Goal: Task Accomplishment & Management: Use online tool/utility

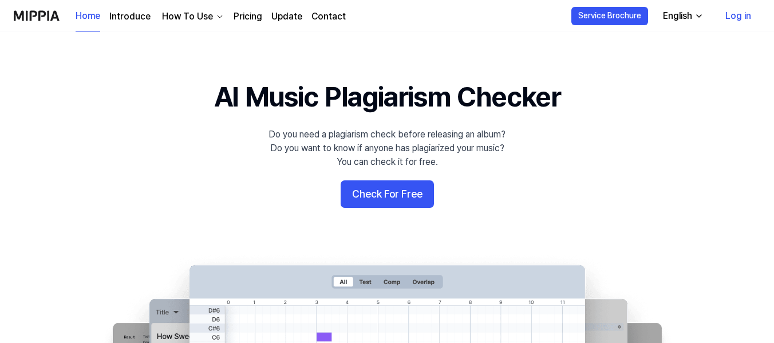
click at [384, 199] on button "Check For Free" at bounding box center [387, 193] width 93 height 27
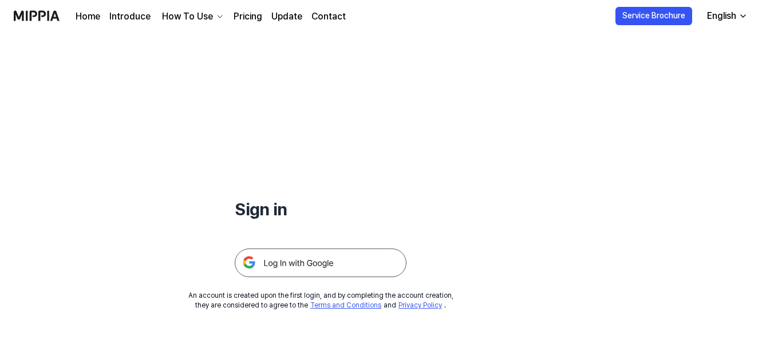
click at [324, 264] on img at bounding box center [321, 262] width 172 height 29
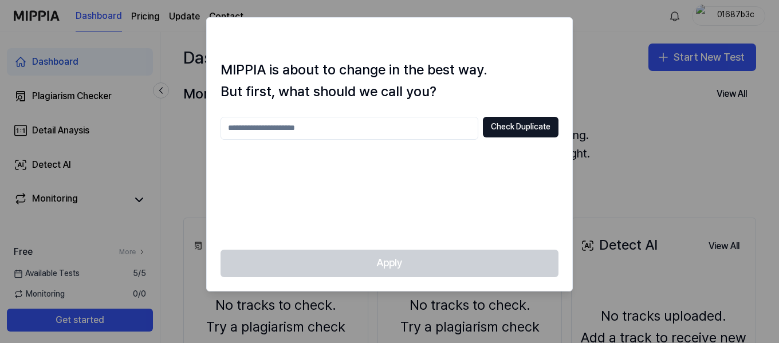
click at [380, 137] on input "text" at bounding box center [349, 128] width 258 height 23
type input "*"
click at [419, 280] on div "Apply" at bounding box center [389, 270] width 365 height 41
click at [411, 262] on div "Apply" at bounding box center [389, 270] width 365 height 41
click at [312, 131] on input "*******" at bounding box center [349, 128] width 258 height 23
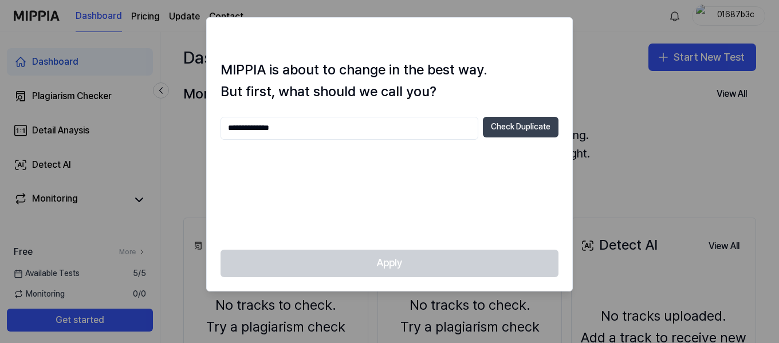
type input "**********"
click at [544, 129] on button "Check Duplicate" at bounding box center [521, 127] width 76 height 21
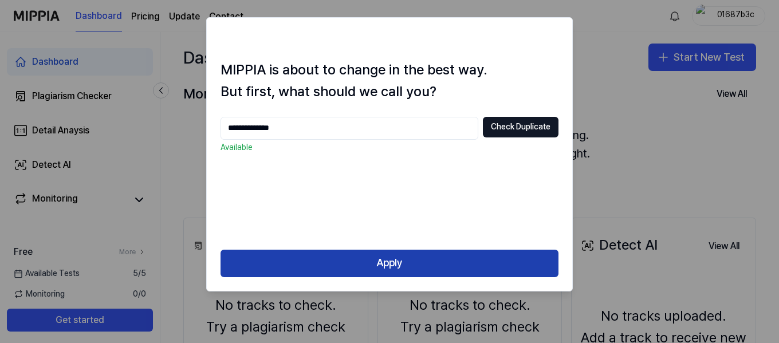
click at [451, 259] on button "Apply" at bounding box center [389, 263] width 338 height 27
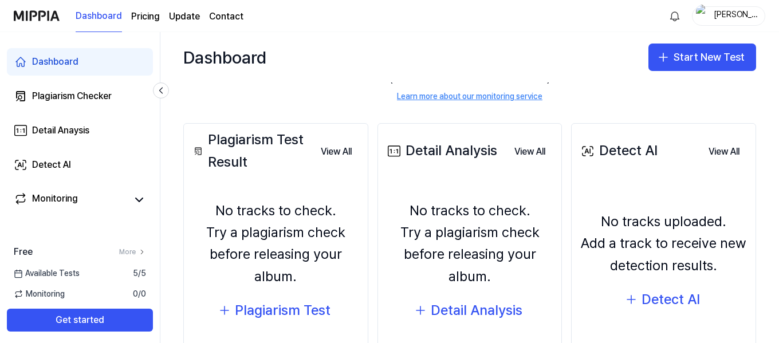
scroll to position [115, 0]
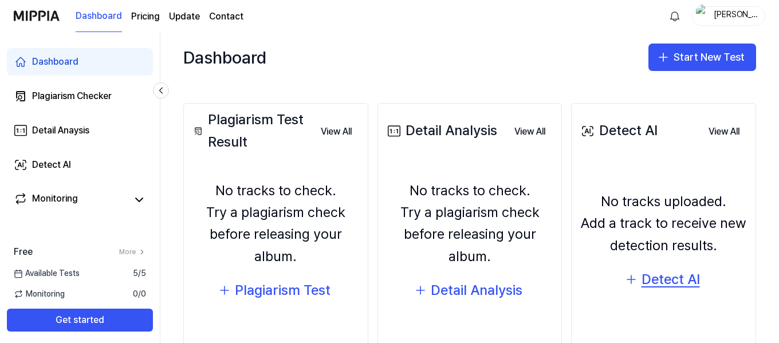
click at [649, 283] on div "Detect AI" at bounding box center [670, 280] width 58 height 22
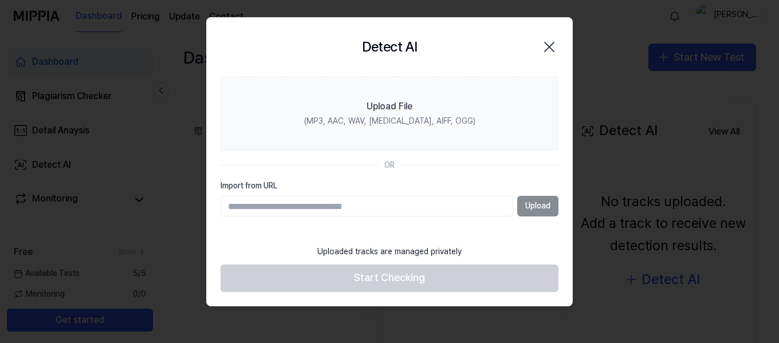
click at [445, 205] on input "Import from URL" at bounding box center [366, 206] width 292 height 21
click at [319, 210] on input "Import from URL" at bounding box center [366, 206] width 292 height 21
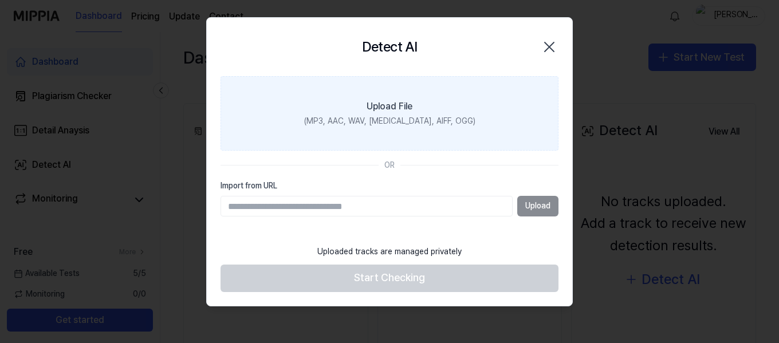
click at [377, 109] on div "Upload File" at bounding box center [389, 107] width 46 height 14
click at [0, 0] on input "Upload File (MP3, AAC, WAV, [MEDICAL_DATA], AIFF, OGG)" at bounding box center [0, 0] width 0 height 0
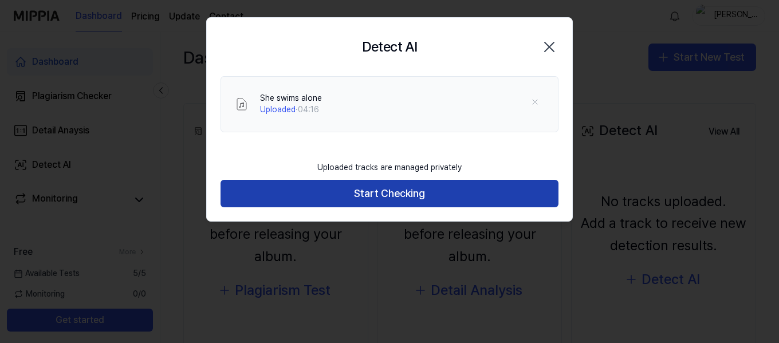
click at [362, 201] on button "Start Checking" at bounding box center [389, 193] width 338 height 27
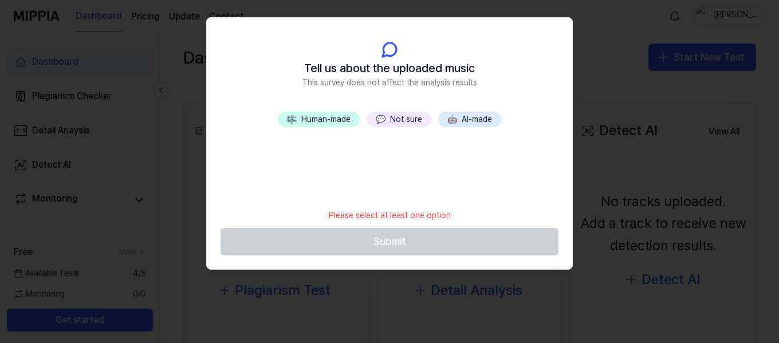
click at [469, 112] on button "🤖 AI-made" at bounding box center [469, 120] width 63 height 16
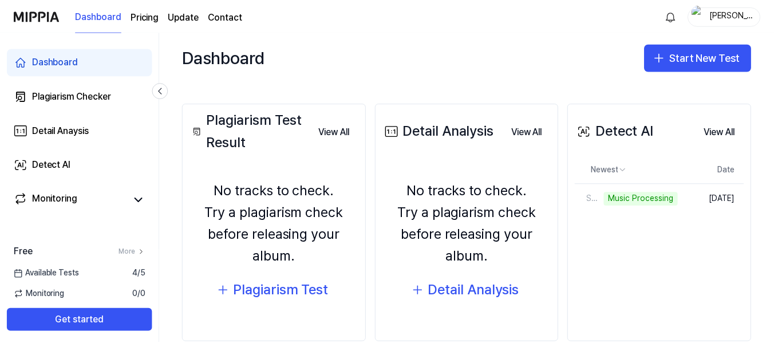
scroll to position [136, 0]
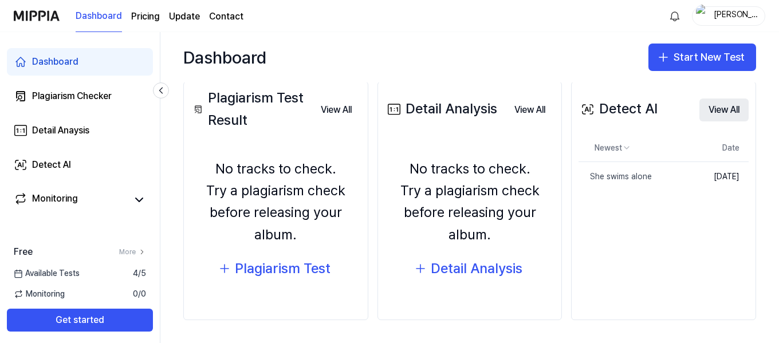
click at [706, 115] on button "View All" at bounding box center [723, 109] width 49 height 23
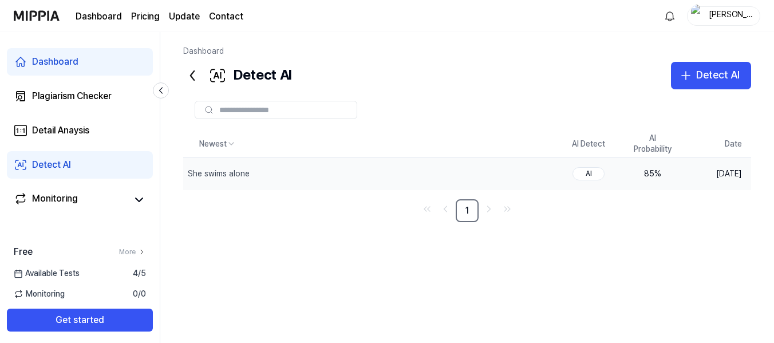
click at [654, 171] on div "85 %" at bounding box center [653, 173] width 46 height 11
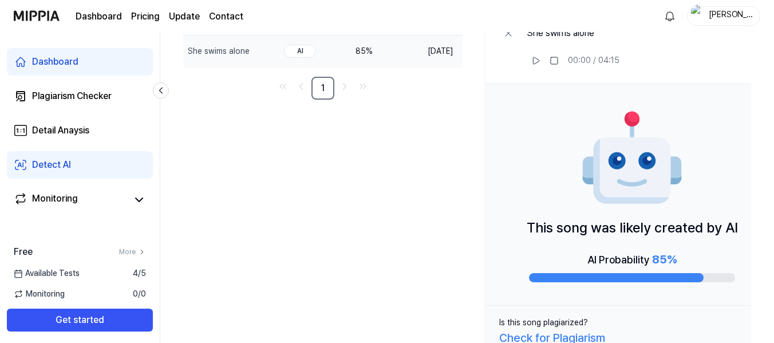
scroll to position [143, 0]
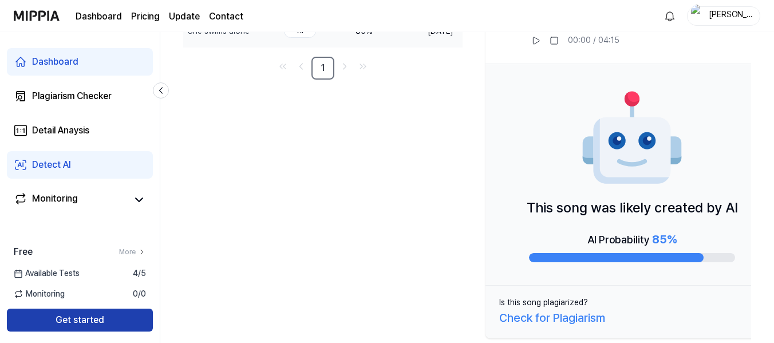
click at [75, 314] on button "Get started" at bounding box center [80, 320] width 146 height 23
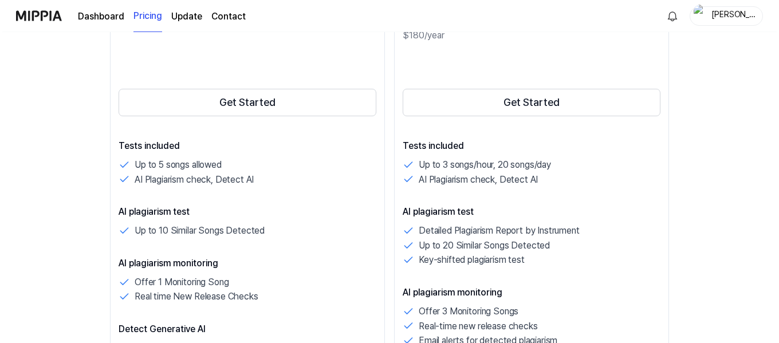
scroll to position [0, 0]
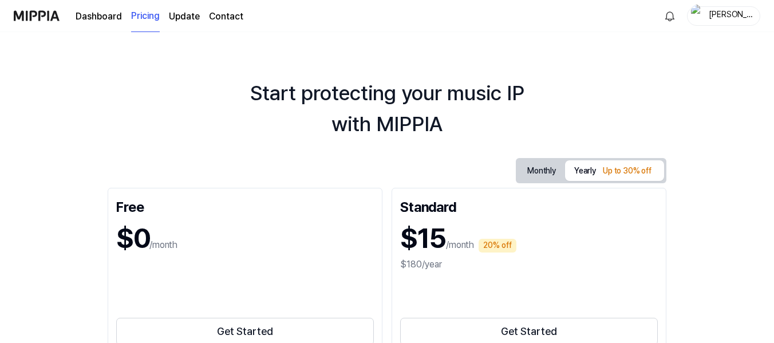
click at [40, 15] on img at bounding box center [37, 15] width 46 height 31
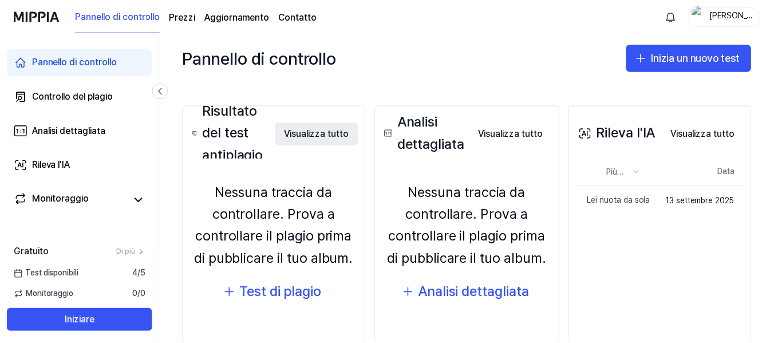
scroll to position [118, 0]
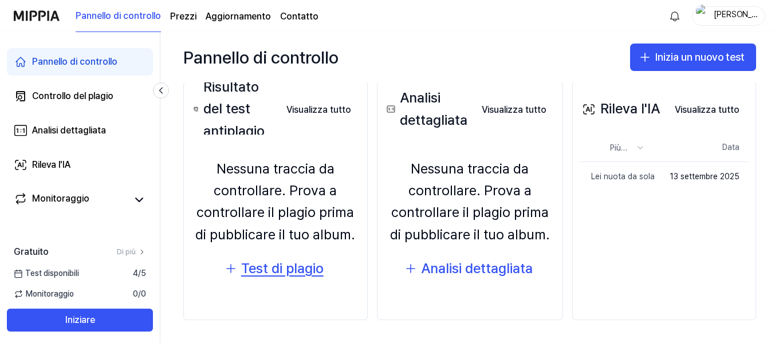
click at [281, 270] on font "Test di plagio" at bounding box center [282, 268] width 82 height 17
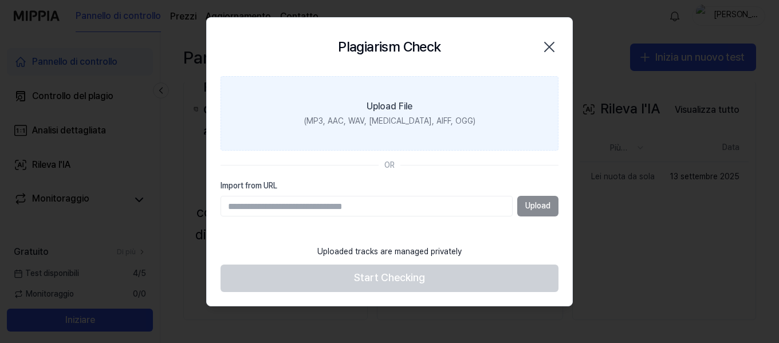
click at [376, 124] on div "(MP3, AAC, WAV, [MEDICAL_DATA], AIFF, OGG)" at bounding box center [389, 121] width 171 height 11
click at [0, 0] on input "Upload File (MP3, AAC, WAV, [MEDICAL_DATA], AIFF, OGG)" at bounding box center [0, 0] width 0 height 0
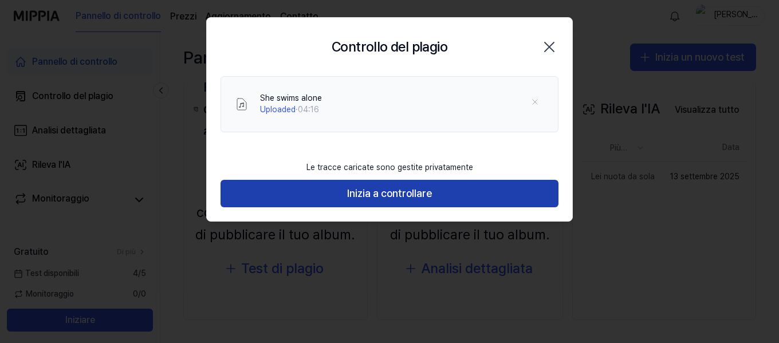
click at [367, 187] on font "Inizia a controllare" at bounding box center [389, 193] width 85 height 12
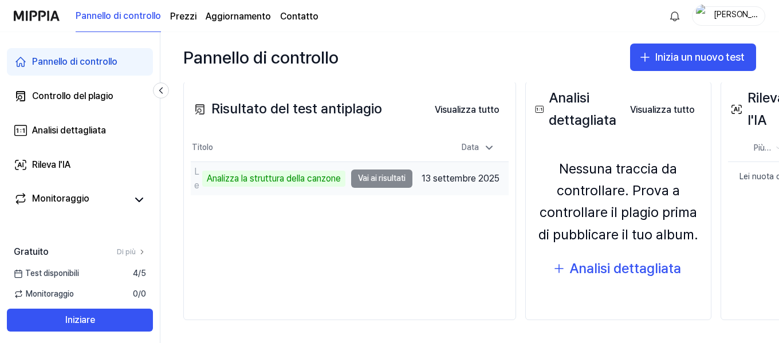
click at [373, 183] on td "Lei nuota da sola Analizza la struttura [PERSON_NAME] Vai ai risultati" at bounding box center [302, 178] width 222 height 33
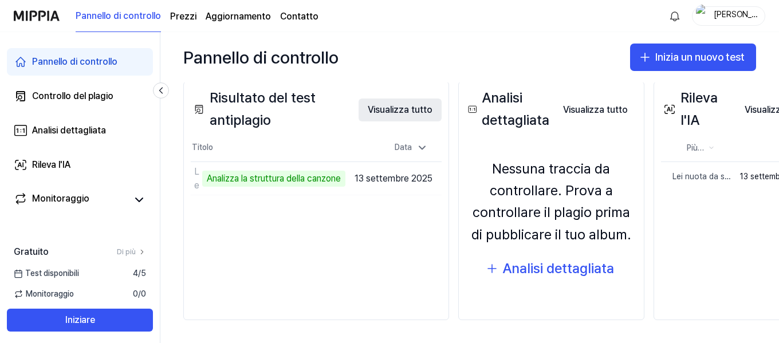
click at [403, 110] on font "Visualizza tutto" at bounding box center [400, 109] width 65 height 11
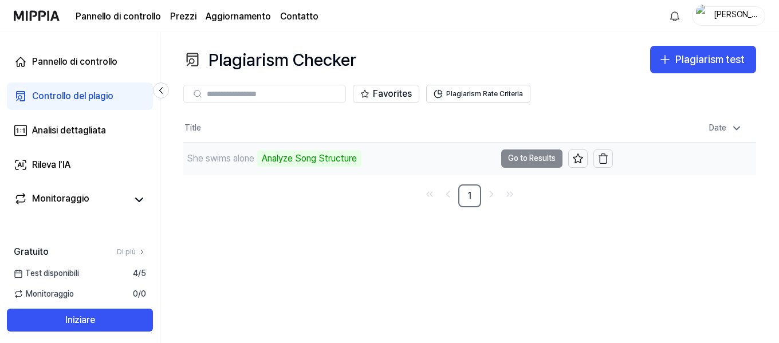
click at [527, 160] on td "She swims alone Analyze Song Structure Go to Results" at bounding box center [397, 159] width 429 height 32
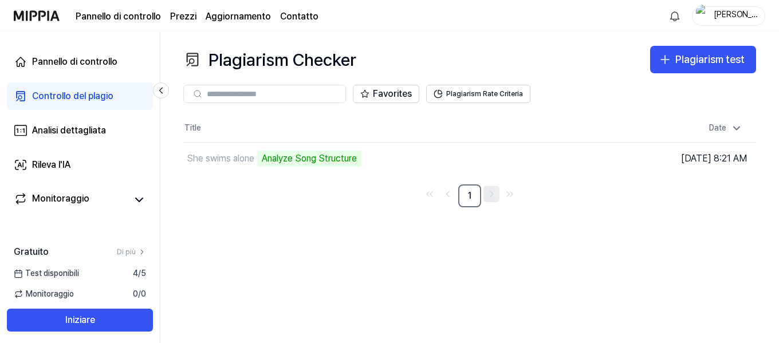
click at [491, 199] on icon "Go to next page" at bounding box center [491, 194] width 11 height 14
click at [444, 196] on icon "Go to previous page" at bounding box center [447, 194] width 11 height 14
click at [173, 14] on font "Prezzi" at bounding box center [183, 16] width 26 height 11
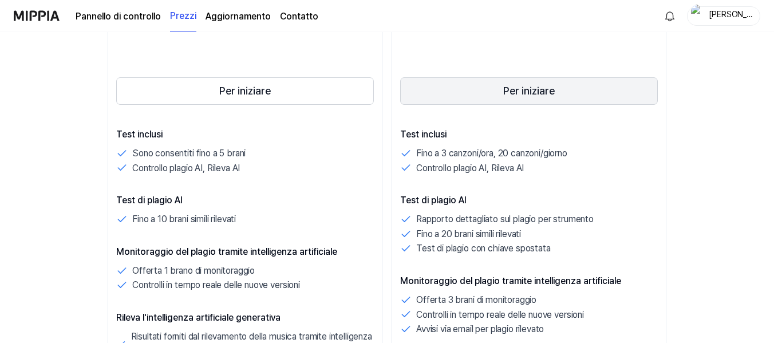
scroll to position [229, 0]
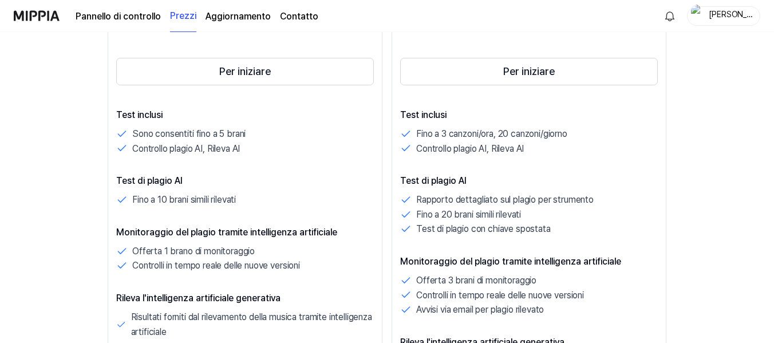
click at [102, 10] on link "Pannello di controllo" at bounding box center [118, 17] width 85 height 14
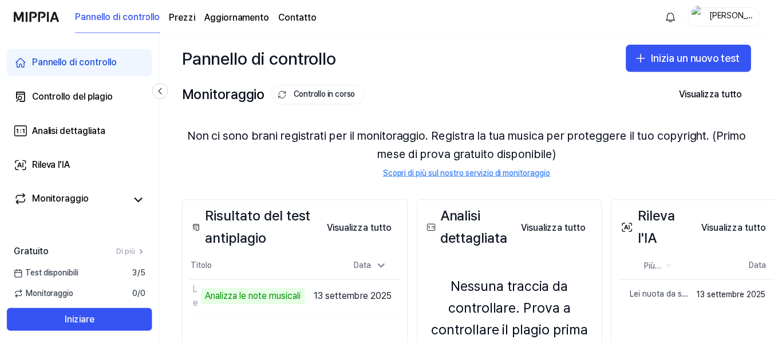
scroll to position [115, 0]
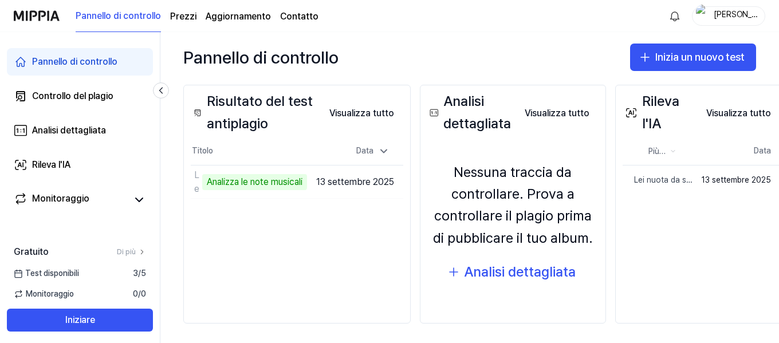
click at [188, 18] on font "Prezzi" at bounding box center [183, 16] width 26 height 11
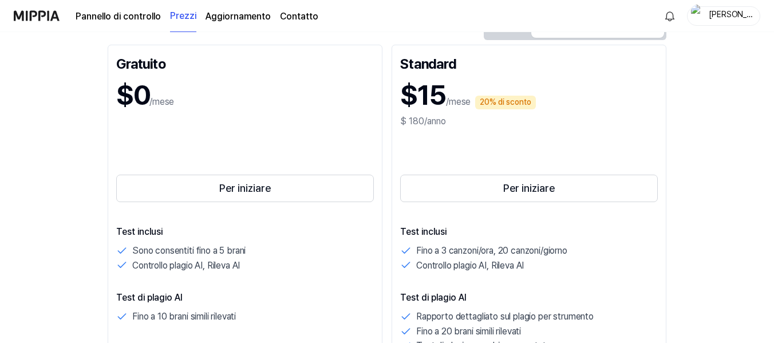
scroll to position [57, 0]
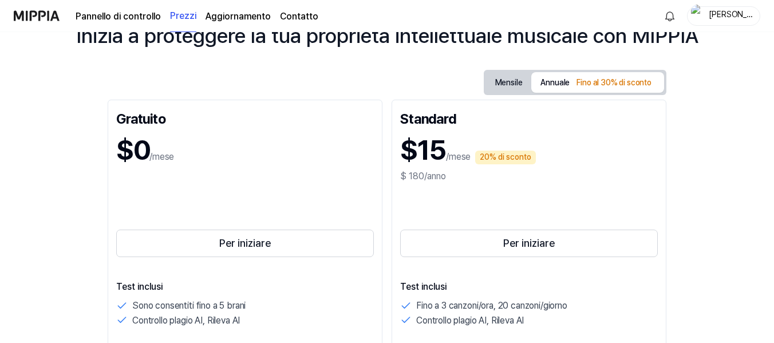
click at [114, 11] on font "Pannello di controllo" at bounding box center [118, 16] width 85 height 11
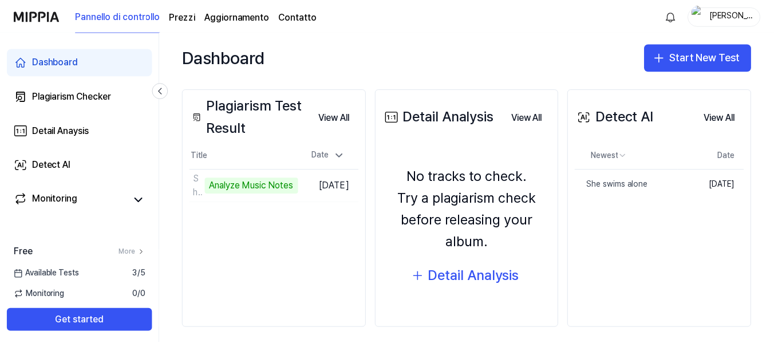
scroll to position [136, 0]
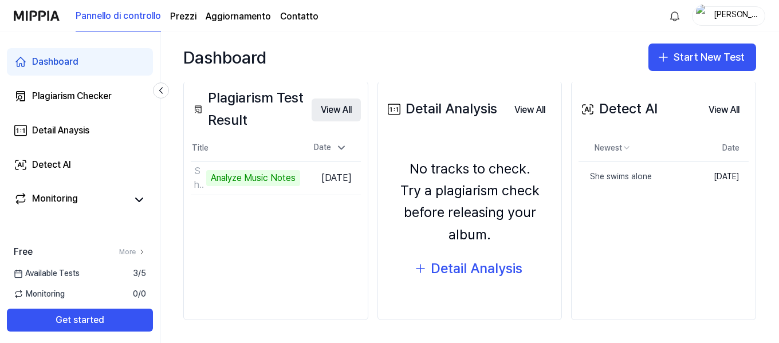
click at [345, 108] on button "View All" at bounding box center [335, 109] width 49 height 23
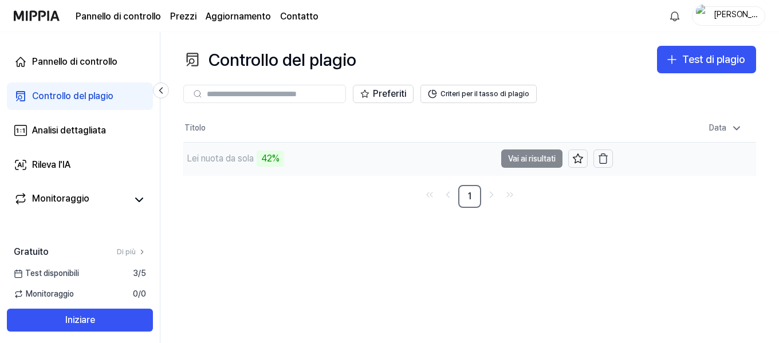
click at [269, 164] on font "42%" at bounding box center [270, 158] width 18 height 11
click at [535, 157] on font "Vai ai risultati" at bounding box center [532, 158] width 48 height 9
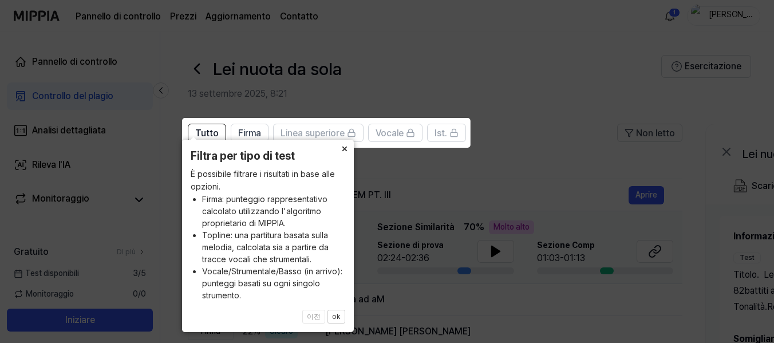
click at [344, 148] on font "×" at bounding box center [344, 148] width 7 height 12
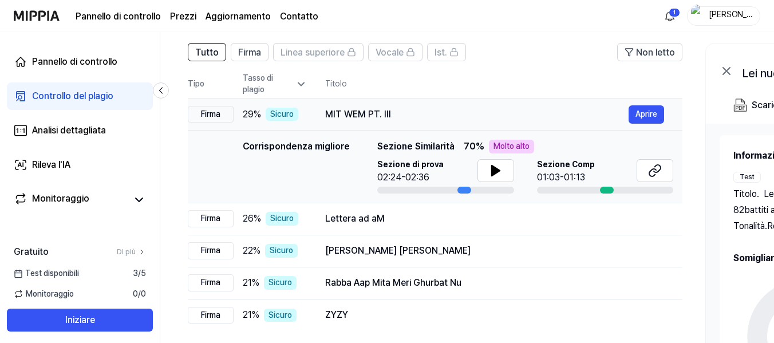
scroll to position [115, 0]
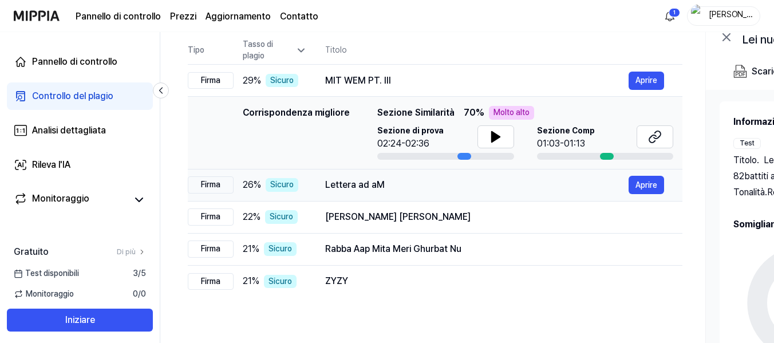
click at [432, 192] on div "Lettera ad aM Aprire" at bounding box center [494, 185] width 339 height 18
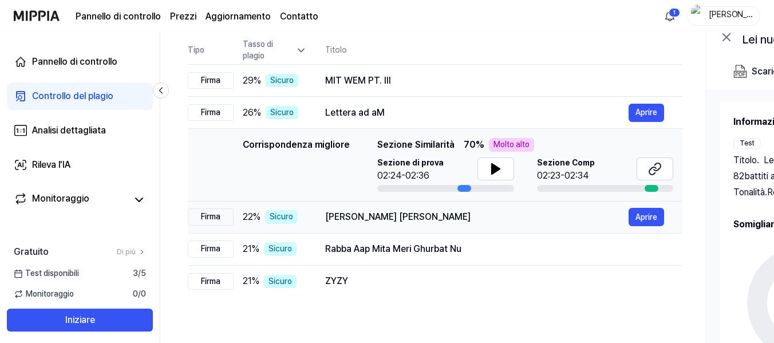
click at [465, 220] on div "[PERSON_NAME] [PERSON_NAME]" at bounding box center [476, 217] width 303 height 14
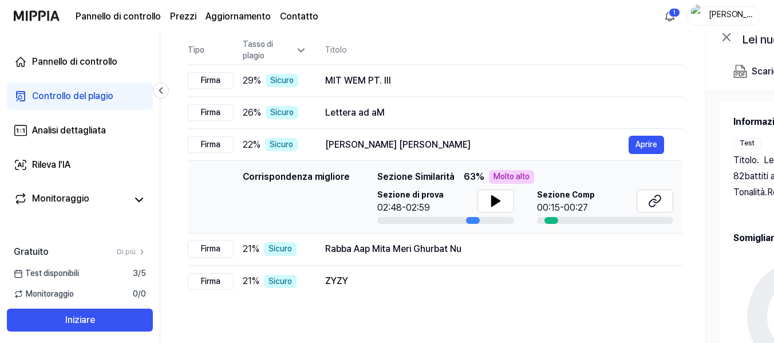
click at [436, 42] on th "Titolo" at bounding box center [503, 50] width 357 height 27
click at [432, 48] on th "Titolo" at bounding box center [503, 50] width 357 height 27
click at [411, 274] on div "ZYZY" at bounding box center [476, 281] width 303 height 14
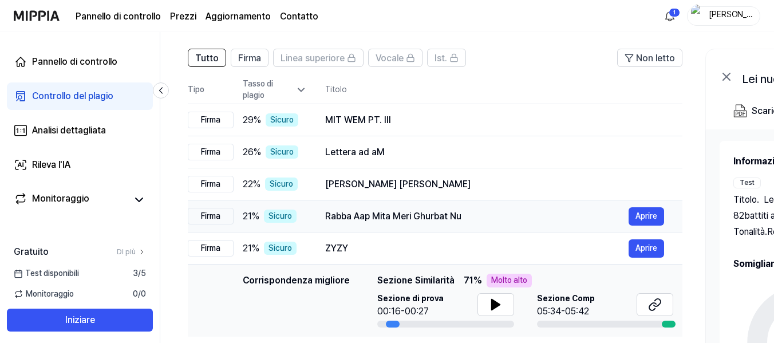
scroll to position [57, 0]
